Goal: Information Seeking & Learning: Learn about a topic

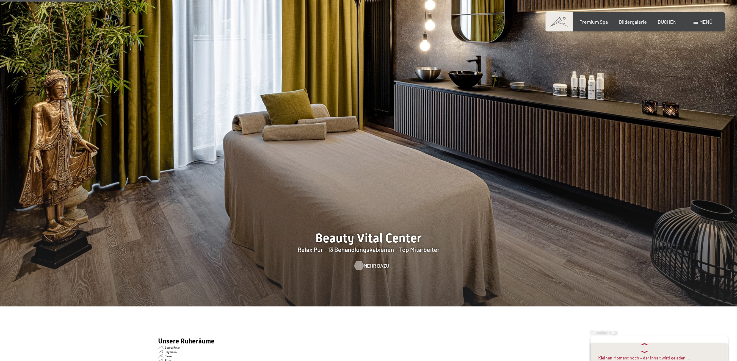
scroll to position [952, 0]
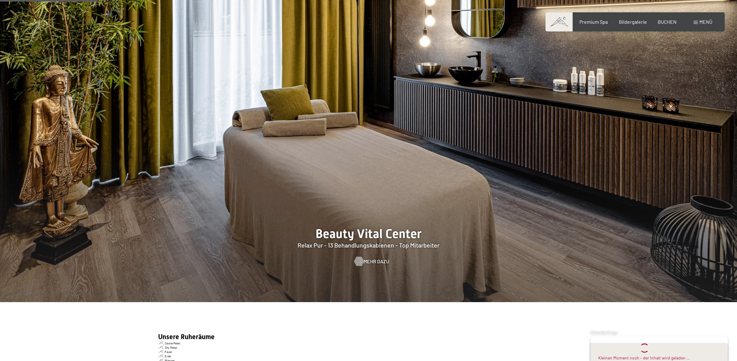
click at [376, 260] on span "Mehr dazu" at bounding box center [376, 261] width 26 height 7
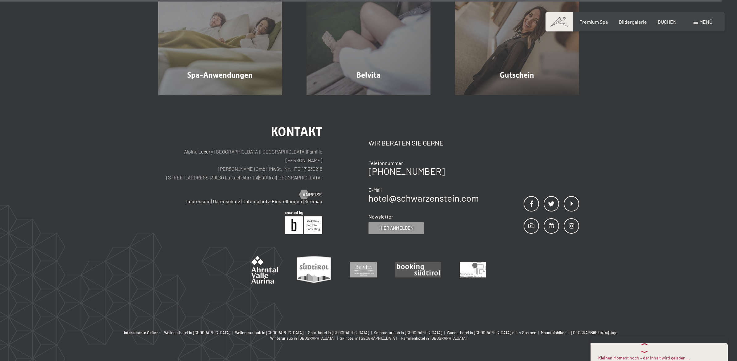
scroll to position [5075, 0]
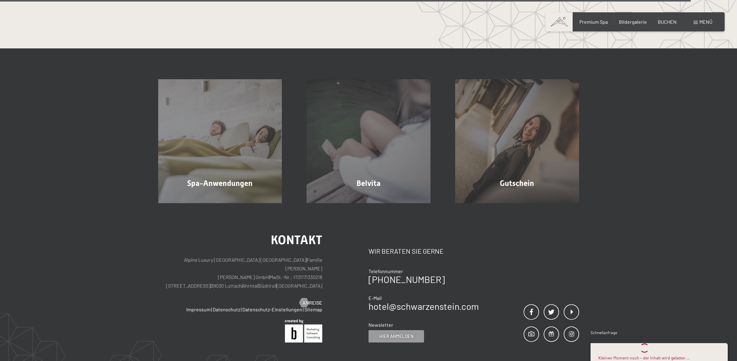
click at [700, 20] on span "Menü" at bounding box center [705, 22] width 13 height 6
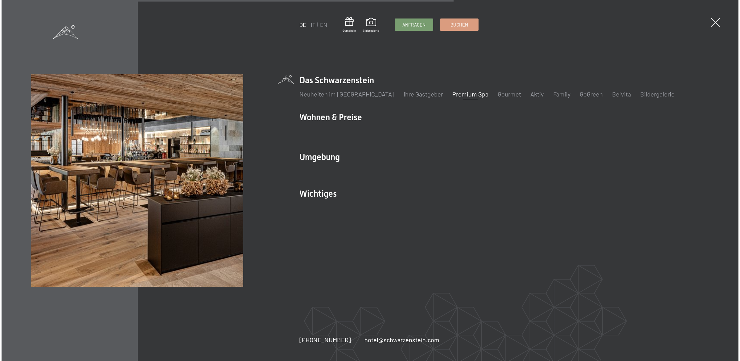
scroll to position [3182, 0]
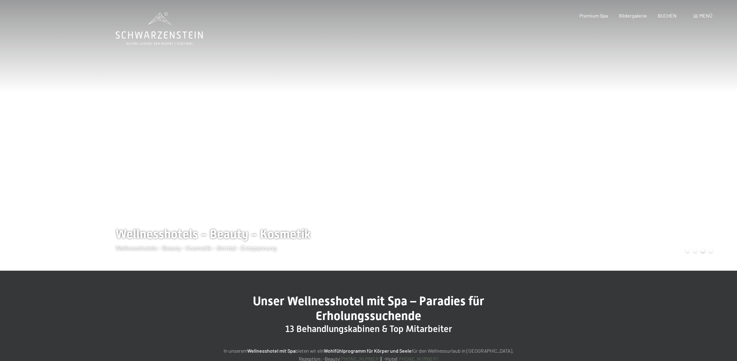
click at [197, 235] on div at bounding box center [184, 135] width 368 height 271
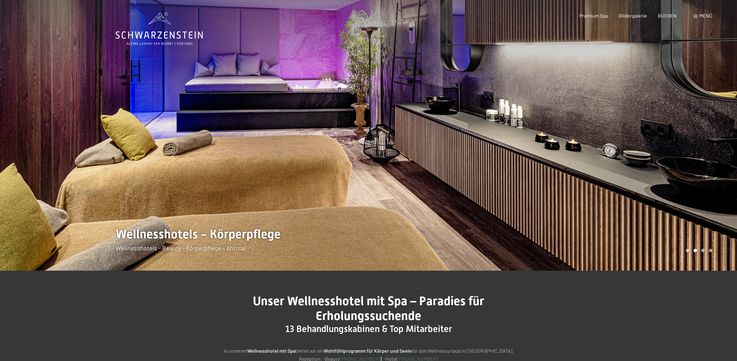
click at [180, 241] on div at bounding box center [184, 135] width 368 height 271
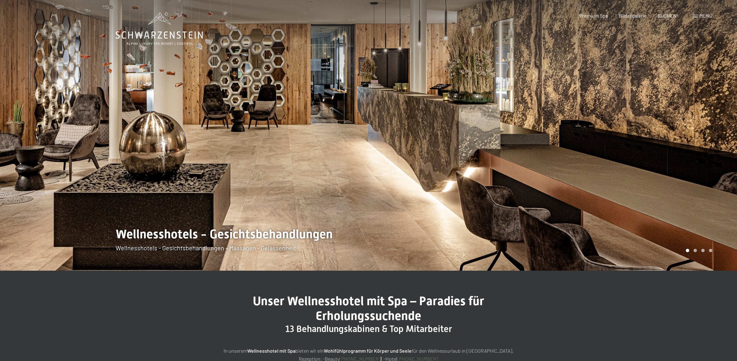
click at [180, 241] on div at bounding box center [184, 135] width 368 height 271
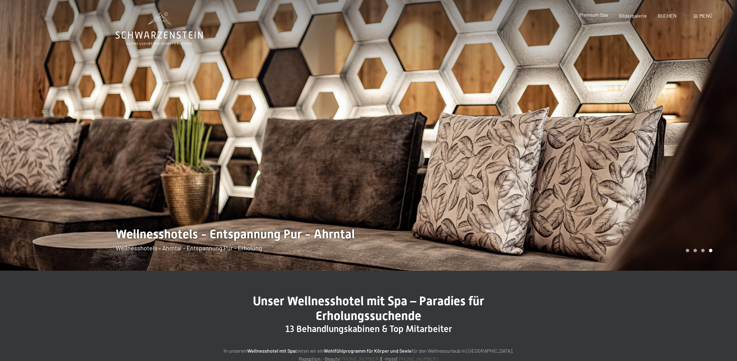
click at [593, 14] on span "Premium Spa" at bounding box center [593, 15] width 28 height 6
click at [701, 15] on span "Menü" at bounding box center [705, 16] width 13 height 6
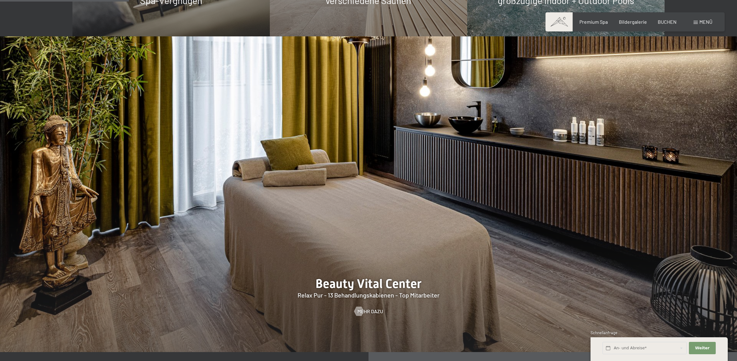
scroll to position [759, 0]
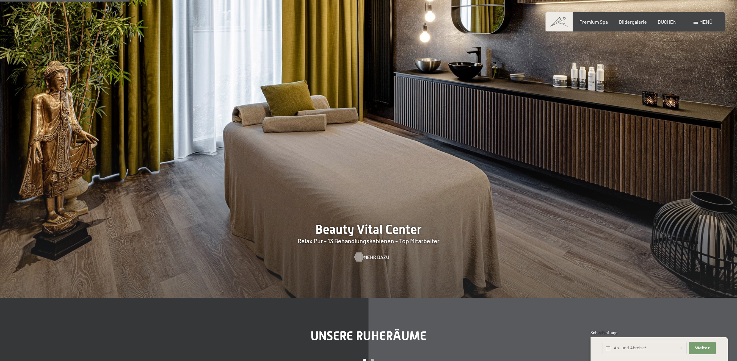
click at [371, 256] on span "Mehr dazu" at bounding box center [376, 257] width 26 height 7
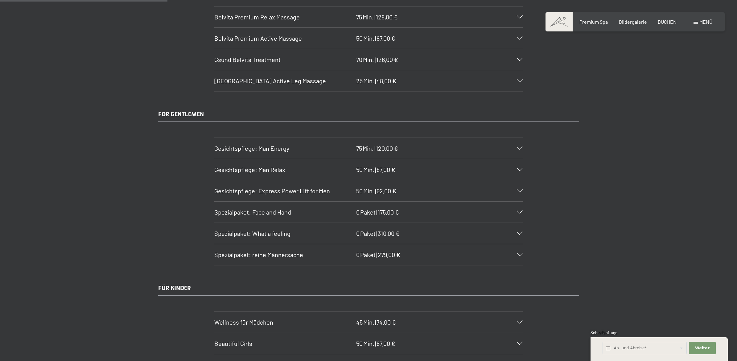
scroll to position [1137, 0]
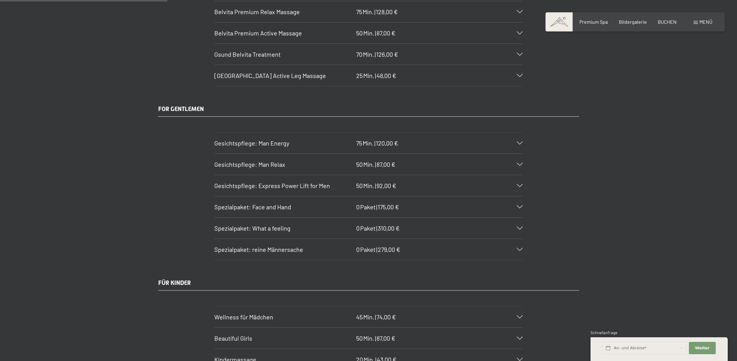
click at [519, 145] on icon at bounding box center [520, 142] width 6 height 3
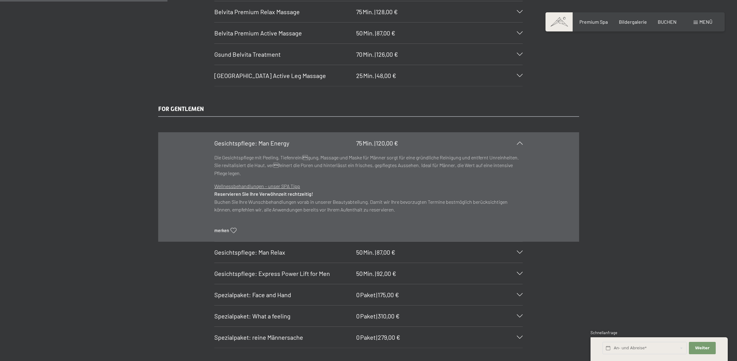
click at [92, 173] on div "FOR GENTLEMEN Gesichtspflege: Man Energy 75 Min. | 120,00 € Die Gesichtspflege …" at bounding box center [368, 226] width 737 height 244
click at [628, 181] on div "FOR GENTLEMEN Gesichtspflege: Man Energy 75 Min. | 120,00 € Die Gesichtspflege …" at bounding box center [368, 226] width 737 height 244
click at [522, 168] on section "Gesichtspflege: Man Energy 75 Min. | 120,00 € Die Gesichtspflege mit Peeling, T…" at bounding box center [368, 186] width 308 height 109
click at [520, 145] on icon at bounding box center [520, 142] width 6 height 3
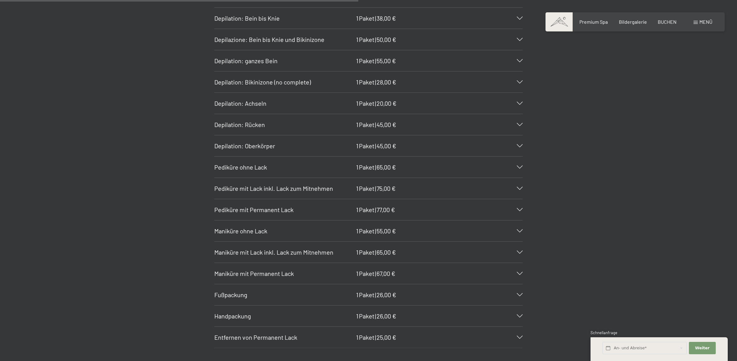
scroll to position [2437, 0]
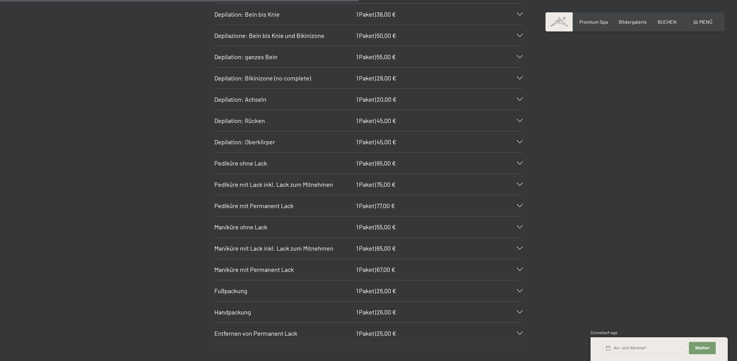
click at [521, 165] on icon at bounding box center [520, 163] width 6 height 3
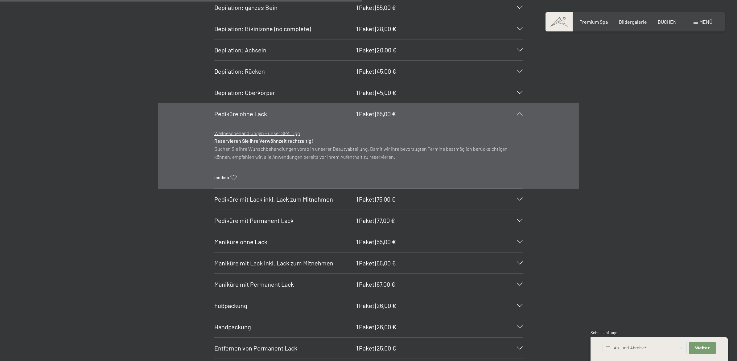
scroll to position [2491, 0]
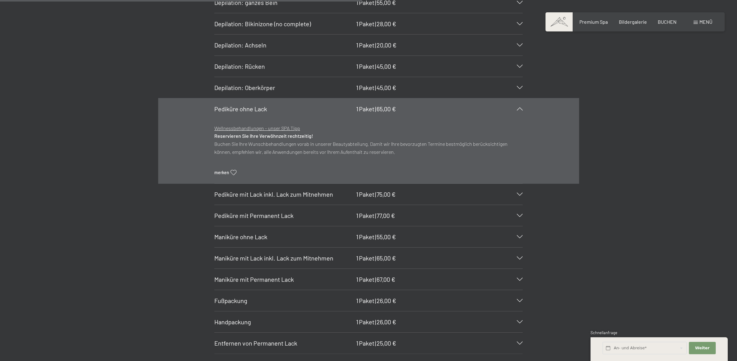
click at [519, 110] on icon at bounding box center [520, 108] width 6 height 3
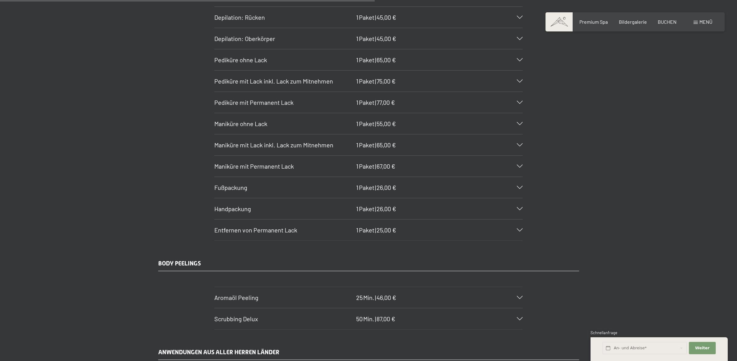
scroll to position [2545, 0]
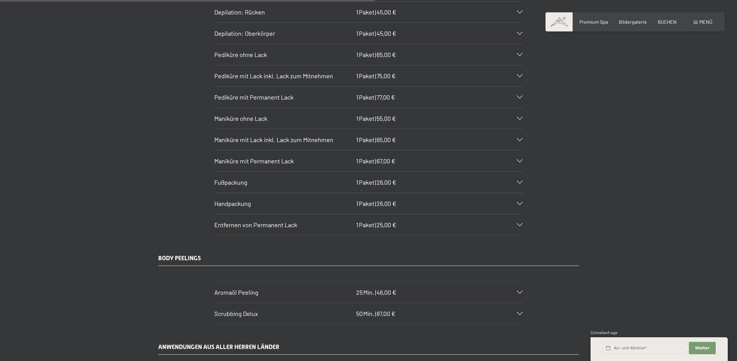
click at [522, 184] on icon at bounding box center [520, 182] width 6 height 3
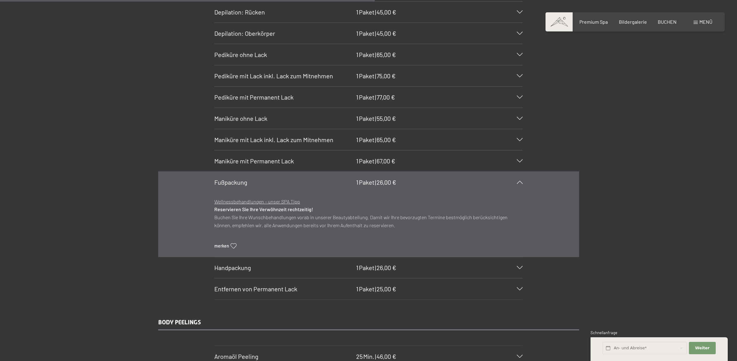
click at [520, 184] on div at bounding box center [516, 182] width 14 height 3
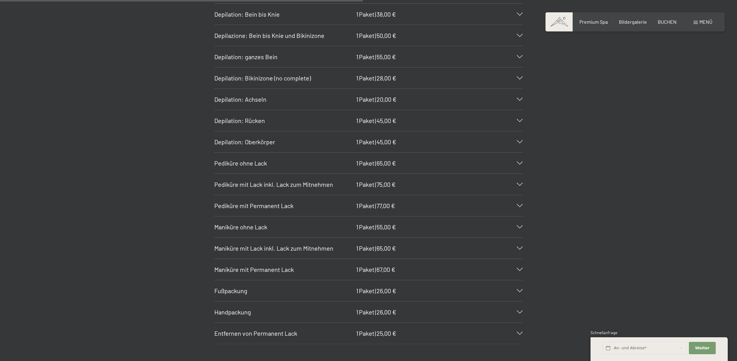
scroll to position [2491, 0]
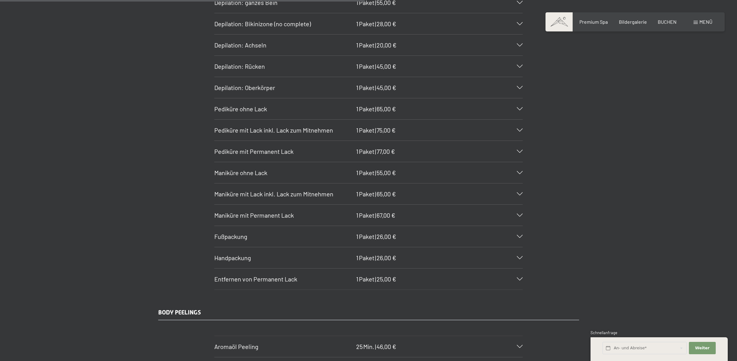
click at [518, 132] on icon at bounding box center [520, 130] width 6 height 3
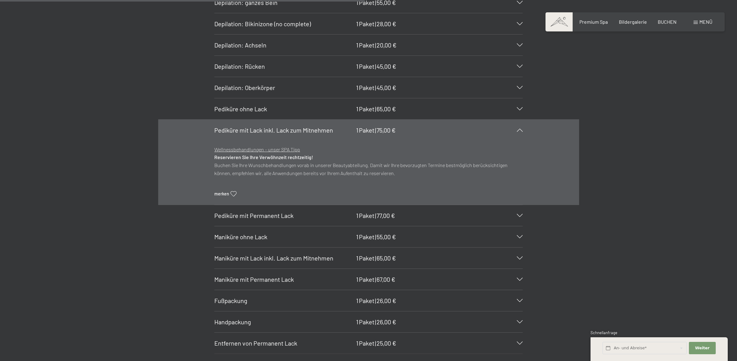
click at [521, 132] on icon at bounding box center [520, 130] width 6 height 3
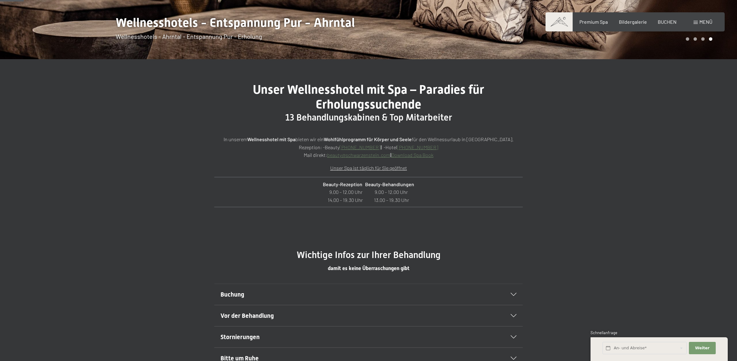
scroll to position [216, 0]
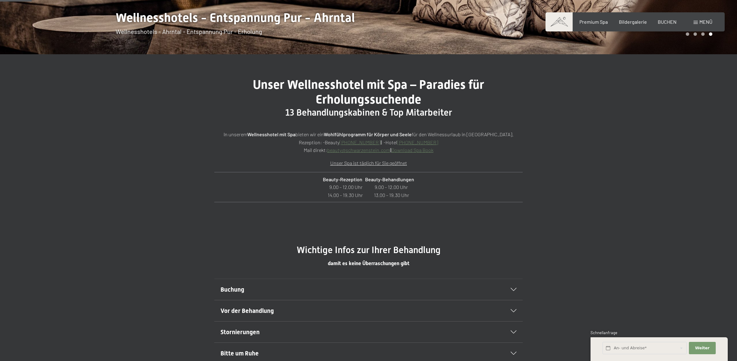
drag, startPoint x: 166, startPoint y: 129, endPoint x: 144, endPoint y: 122, distance: 23.3
click at [144, 122] on div "Unser Wellnesshotel mit Spa – Paradies für Erholungssuchende 13 Behandlungskabi…" at bounding box center [368, 149] width 737 height 190
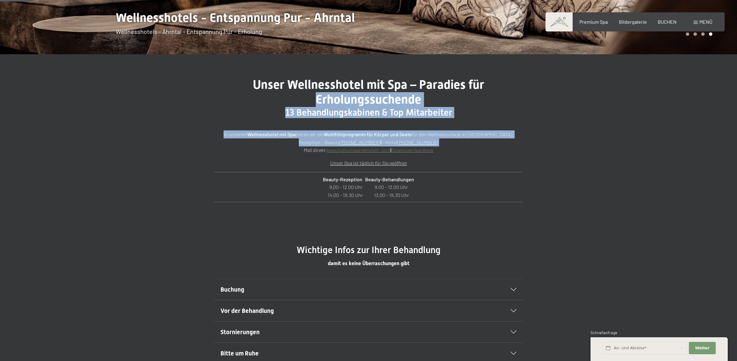
drag, startPoint x: 16, startPoint y: 93, endPoint x: 0, endPoint y: 155, distance: 63.3
click at [0, 152] on div "Unser Wellnesshotel mit Spa – Paradies für Erholungssuchende 13 Behandlungskabi…" at bounding box center [368, 149] width 737 height 190
